Goal: Check status: Check status

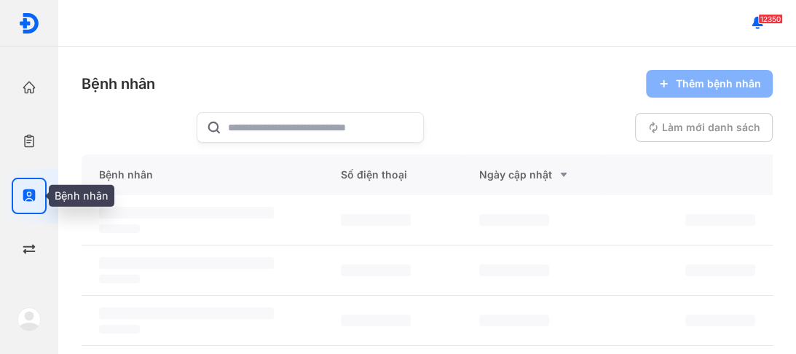
click at [26, 195] on use "button" at bounding box center [29, 195] width 12 height 12
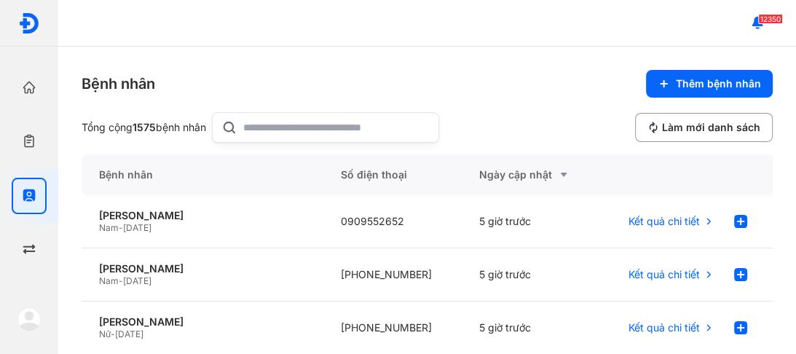
click at [293, 116] on input "text" at bounding box center [336, 127] width 186 height 29
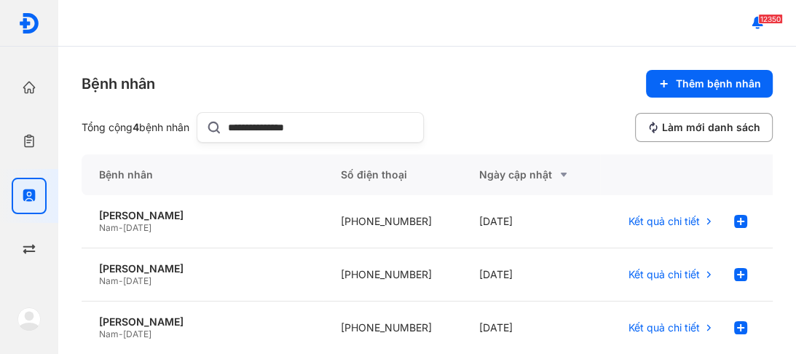
type input "**********"
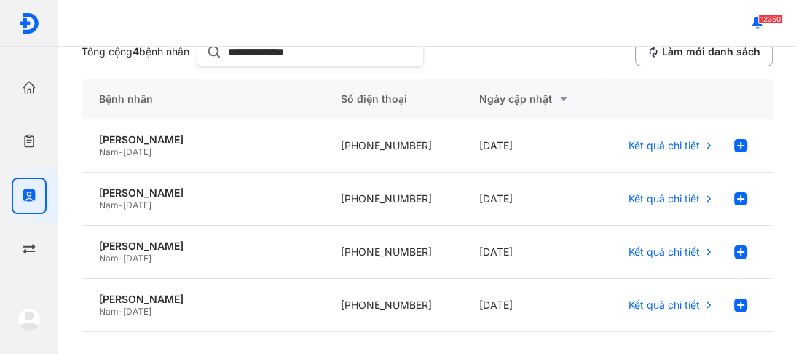
scroll to position [76, 0]
click at [151, 201] on span "16/06/1931" at bounding box center [137, 204] width 28 height 11
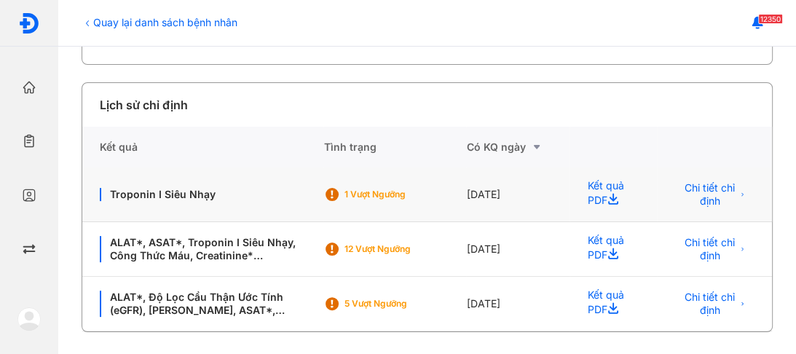
scroll to position [264, 0]
click at [657, 132] on div at bounding box center [714, 146] width 115 height 41
click at [604, 99] on div "Lịch sử chỉ định" at bounding box center [427, 104] width 690 height 44
